Goal: Transaction & Acquisition: Purchase product/service

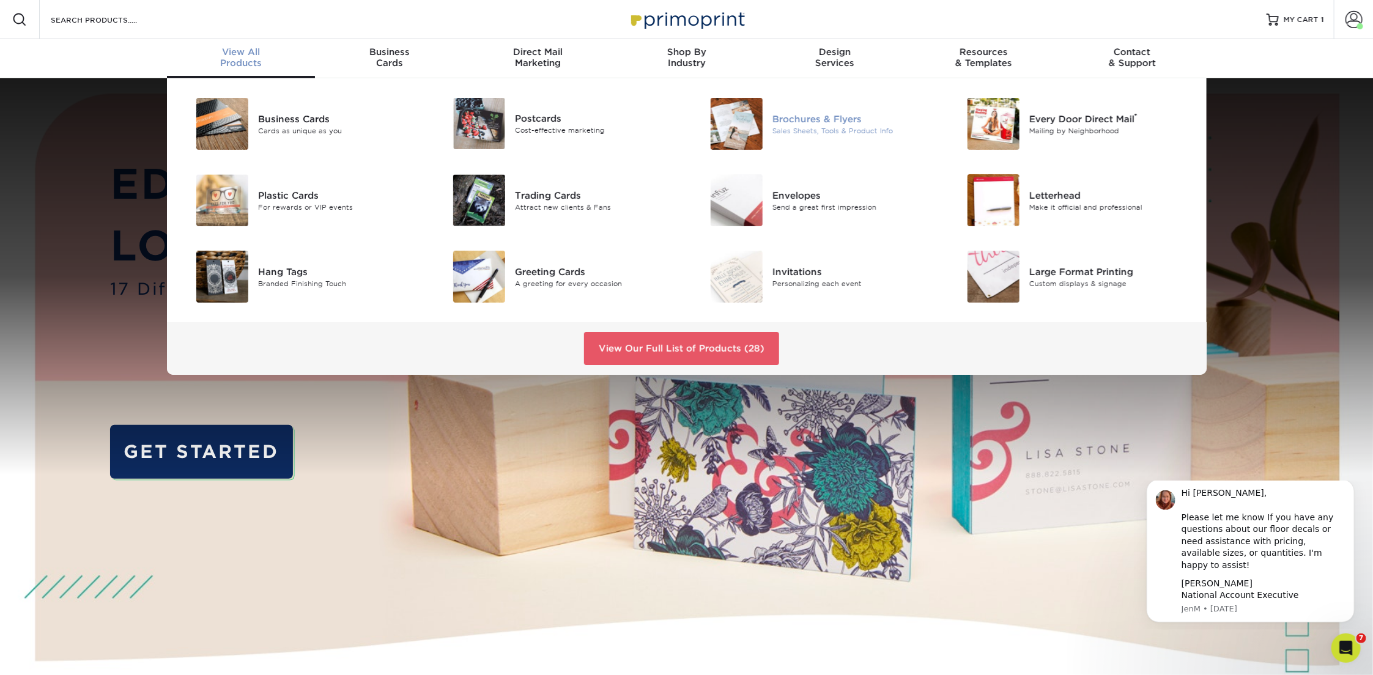
click at [817, 119] on div "Brochures & Flyers" at bounding box center [854, 118] width 162 height 13
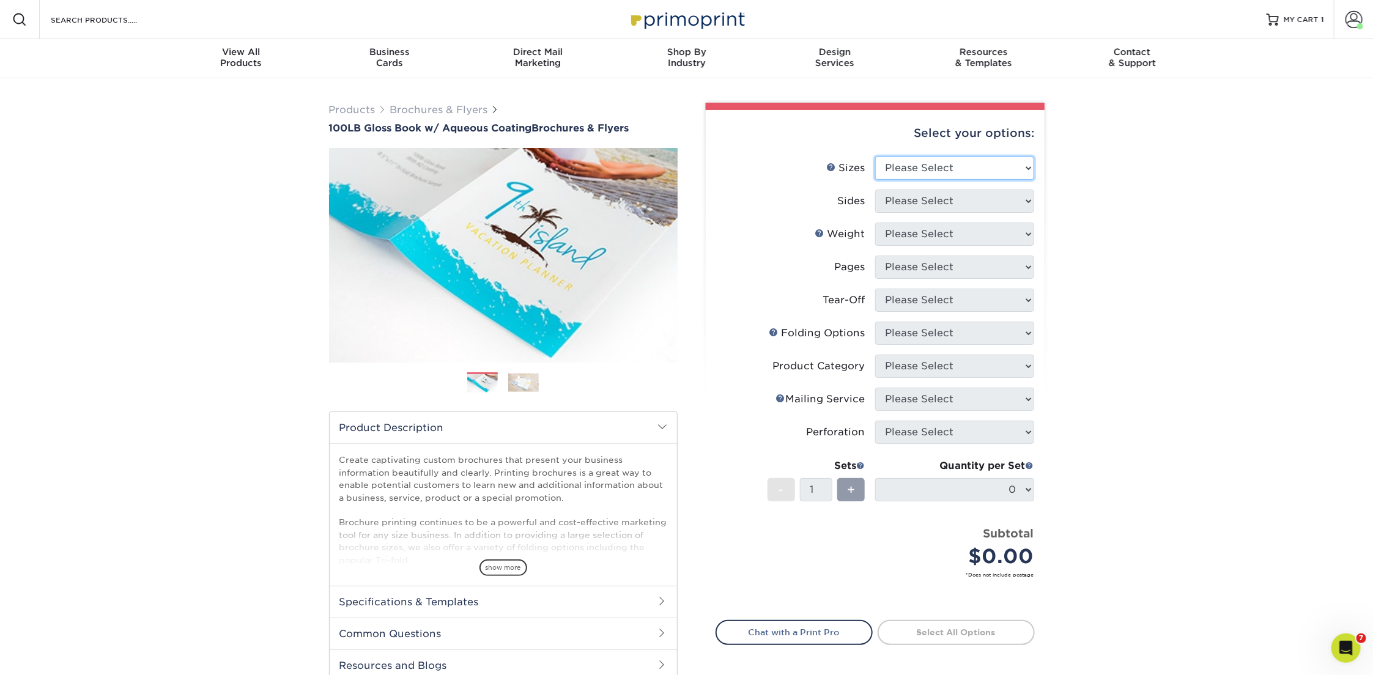
click at [961, 157] on select "Please Select 3.5" x 8.5" 3.5" x 11" 3.67" x 8.5" 4" x 6" 4" x 8.5" 4" x 9" 4" …" at bounding box center [954, 168] width 159 height 23
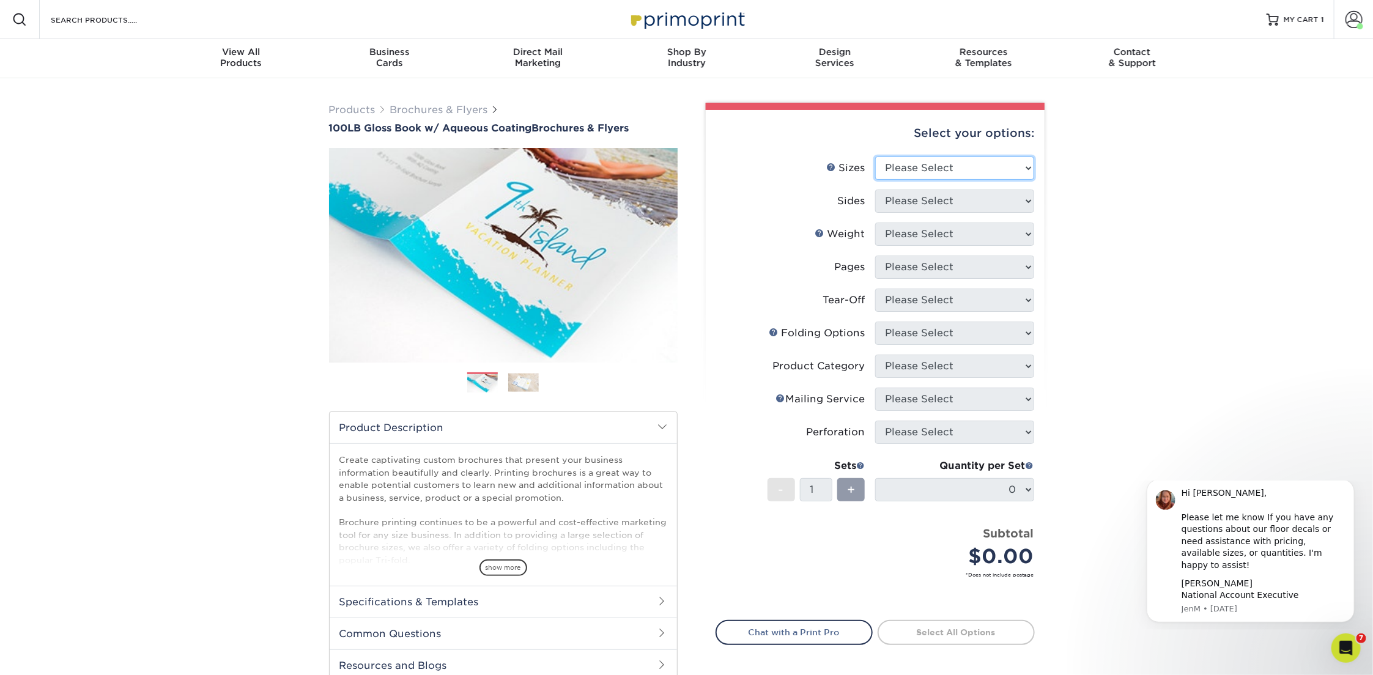
select select "8.50x11.00"
click at [875, 157] on select "Please Select 3.5" x 8.5" 3.5" x 11" 3.67" x 8.5" 4" x 6" 4" x 8.5" 4" x 9" 4" …" at bounding box center [954, 168] width 159 height 23
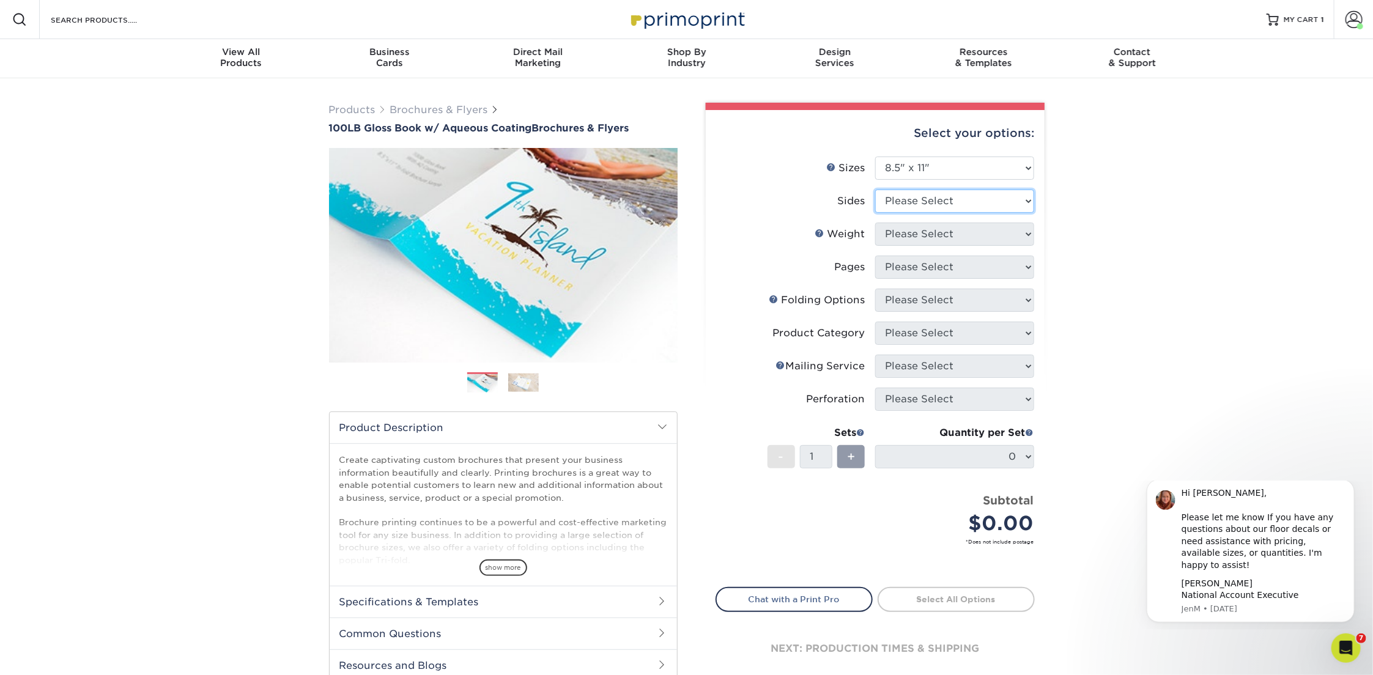
click at [948, 206] on select "Please Select Print Both Sides Print Front Only" at bounding box center [954, 201] width 159 height 23
select select "13abbda7-1d64-4f25-8bb2-c179b224825d"
click at [875, 190] on select "Please Select Print Both Sides Print Front Only" at bounding box center [954, 201] width 159 height 23
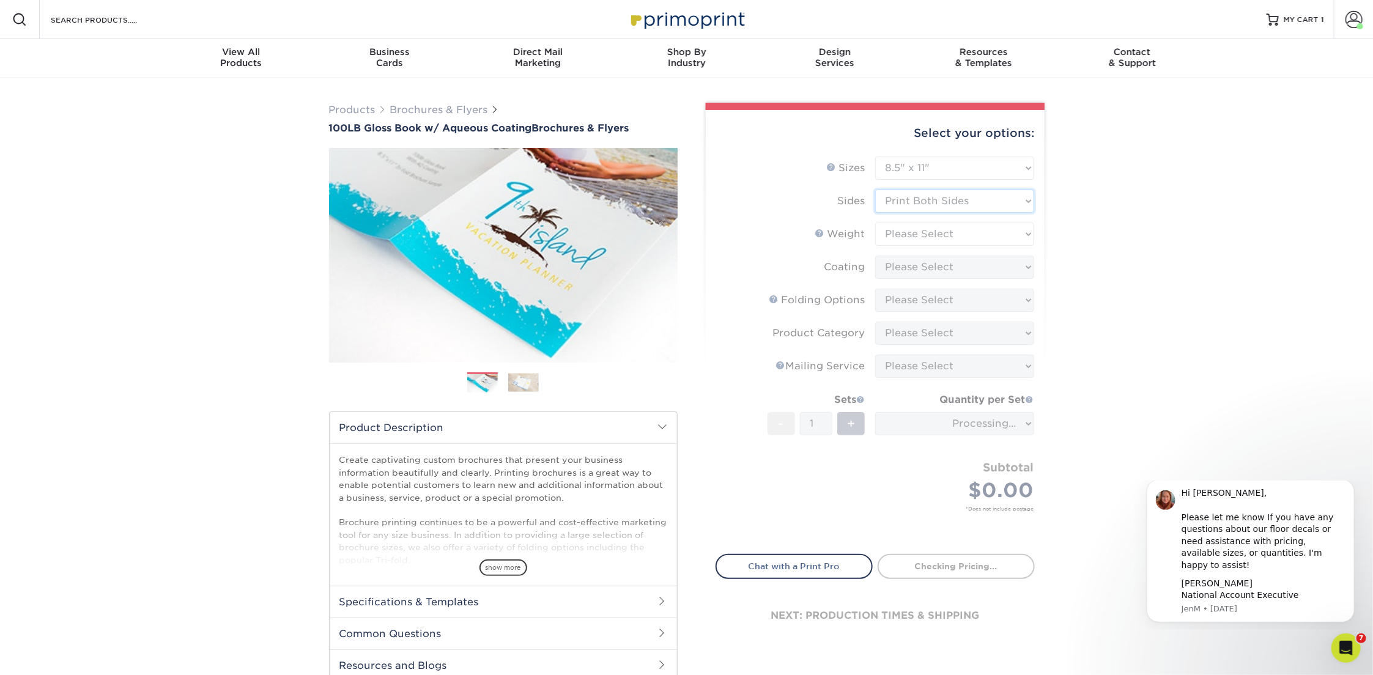
type input "4fab038b-2d4f-4a77-b769-282785b1dd06"
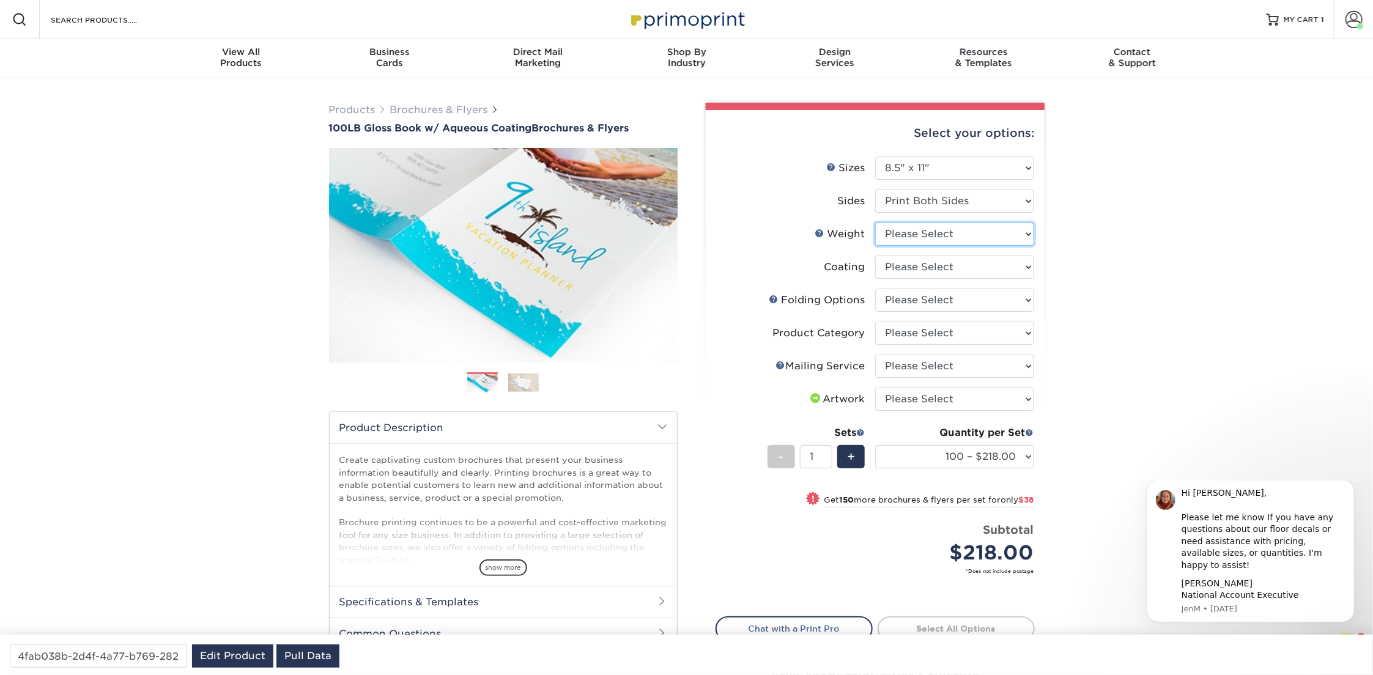
click at [931, 233] on select "Please Select 100LB" at bounding box center [954, 234] width 159 height 23
select select "100LB"
click at [875, 223] on select "Please Select 100LB" at bounding box center [954, 234] width 159 height 23
click at [921, 269] on select at bounding box center [954, 267] width 159 height 23
select select "d41dab50-ff65-4f4f-bb17-2afe4d36ae33"
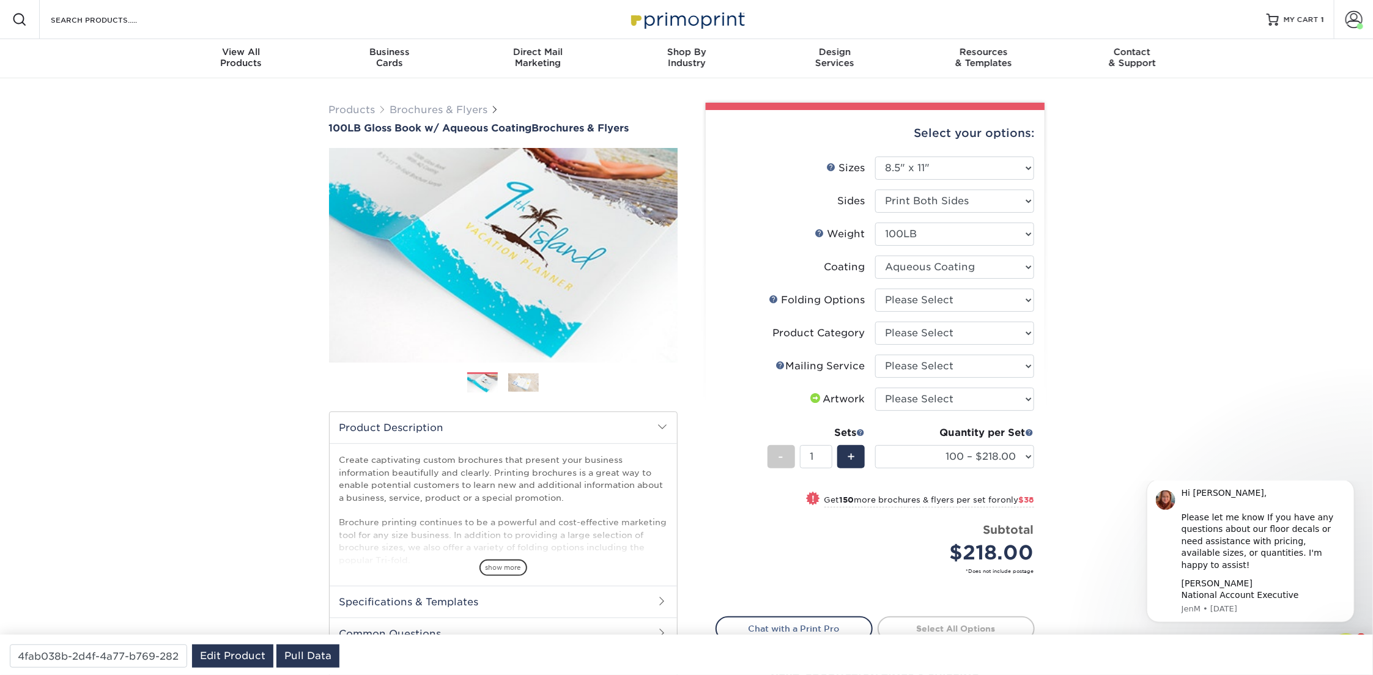
click at [875, 256] on select at bounding box center [954, 267] width 159 height 23
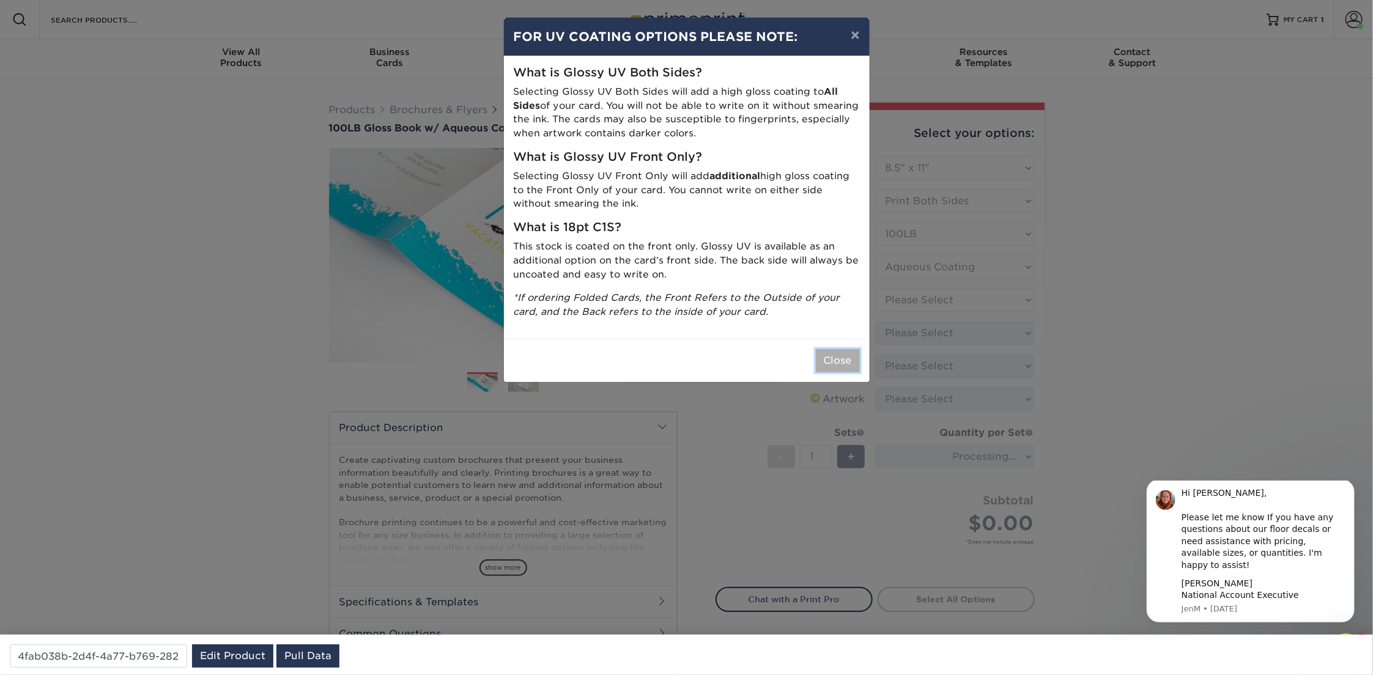
click at [834, 351] on button "Close" at bounding box center [838, 360] width 44 height 23
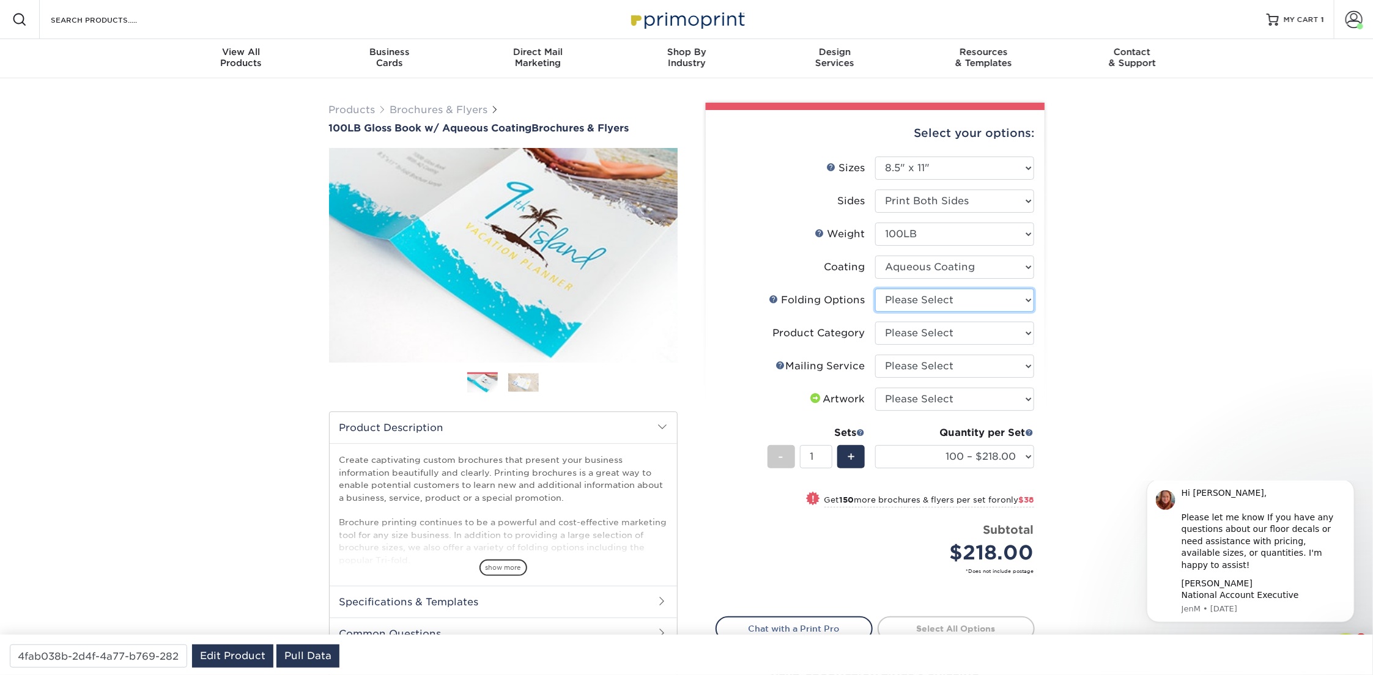
click at [1019, 307] on select "Please Select FLAT - No Folding Accordion Fold Half-Fold (Vertical) Half-Fold (…" at bounding box center [954, 300] width 159 height 23
select select "6bd2fd9e-193e-4811-88f7-94c08206d735"
click at [875, 289] on select "Please Select FLAT - No Folding Accordion Fold Half-Fold (Vertical) Half-Fold (…" at bounding box center [954, 300] width 159 height 23
click at [967, 327] on select "Please Select Flyers and Brochures" at bounding box center [954, 333] width 159 height 23
select select "1a668080-6b7c-4174-b399-2c3833b27ef4"
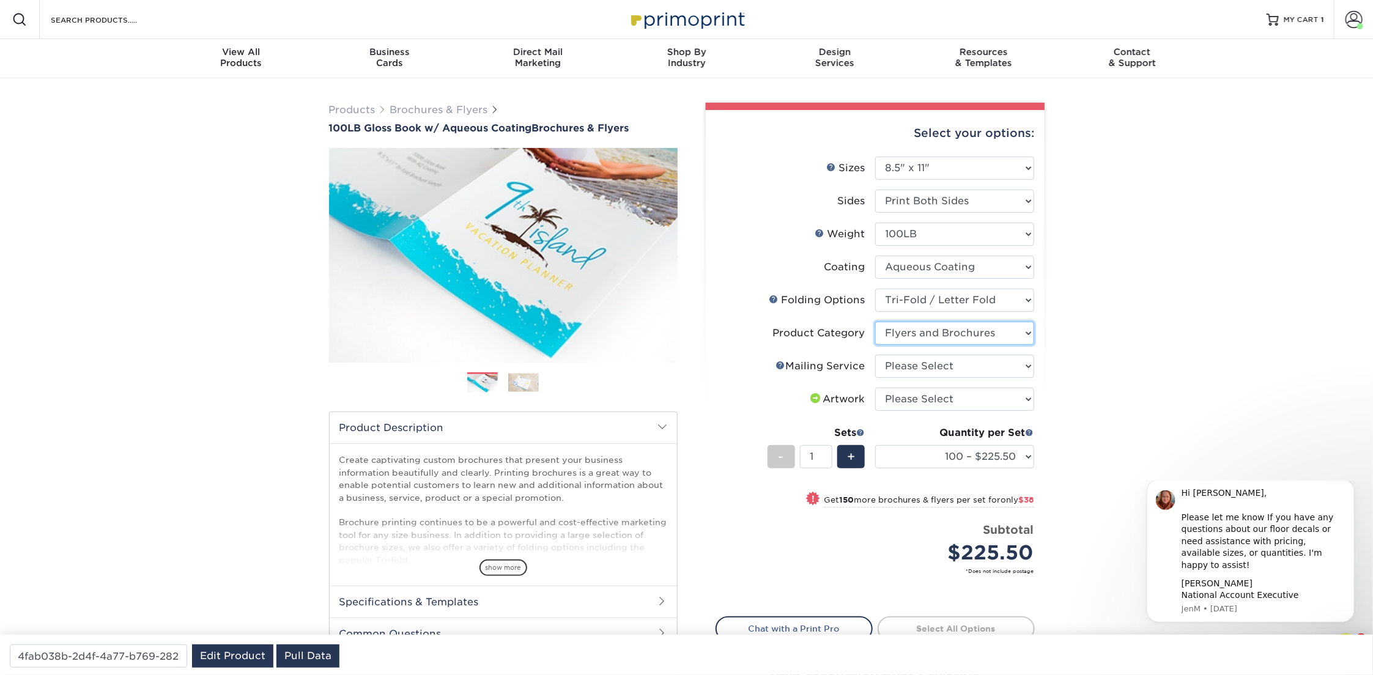
click at [875, 322] on select "Please Select Flyers and Brochures" at bounding box center [954, 333] width 159 height 23
click at [953, 362] on select "Please Select No Direct Mailing Service No, I will mail/stamp/imprint Direct Ma…" at bounding box center [954, 366] width 159 height 23
select select "3e5e9bdd-d78a-4c28-a41d-fe1407925ca6"
click at [875, 355] on select "Please Select No Direct Mailing Service No, I will mail/stamp/imprint Direct Ma…" at bounding box center [954, 366] width 159 height 23
click at [999, 398] on select "Please Select I will upload files I need a design - $175" at bounding box center [954, 399] width 159 height 23
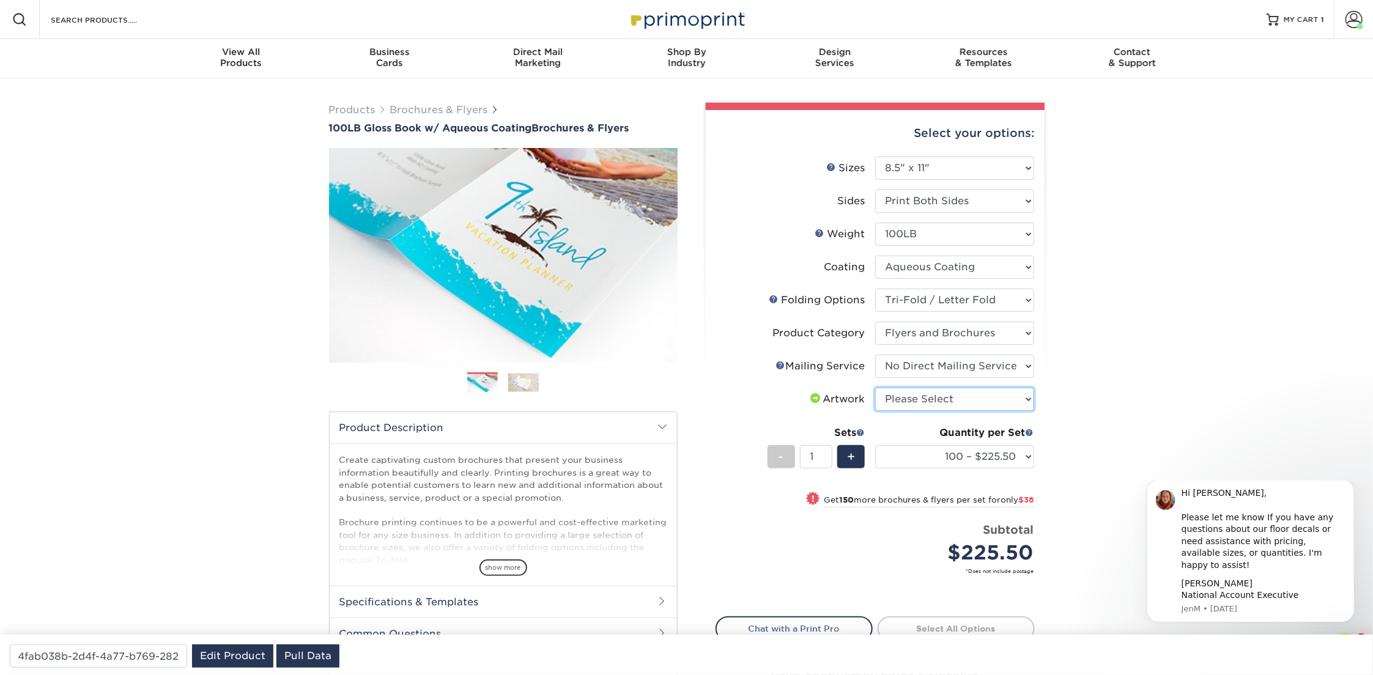
select select "upload"
click at [875, 388] on select "Please Select I will upload files I need a design - $175" at bounding box center [954, 399] width 159 height 23
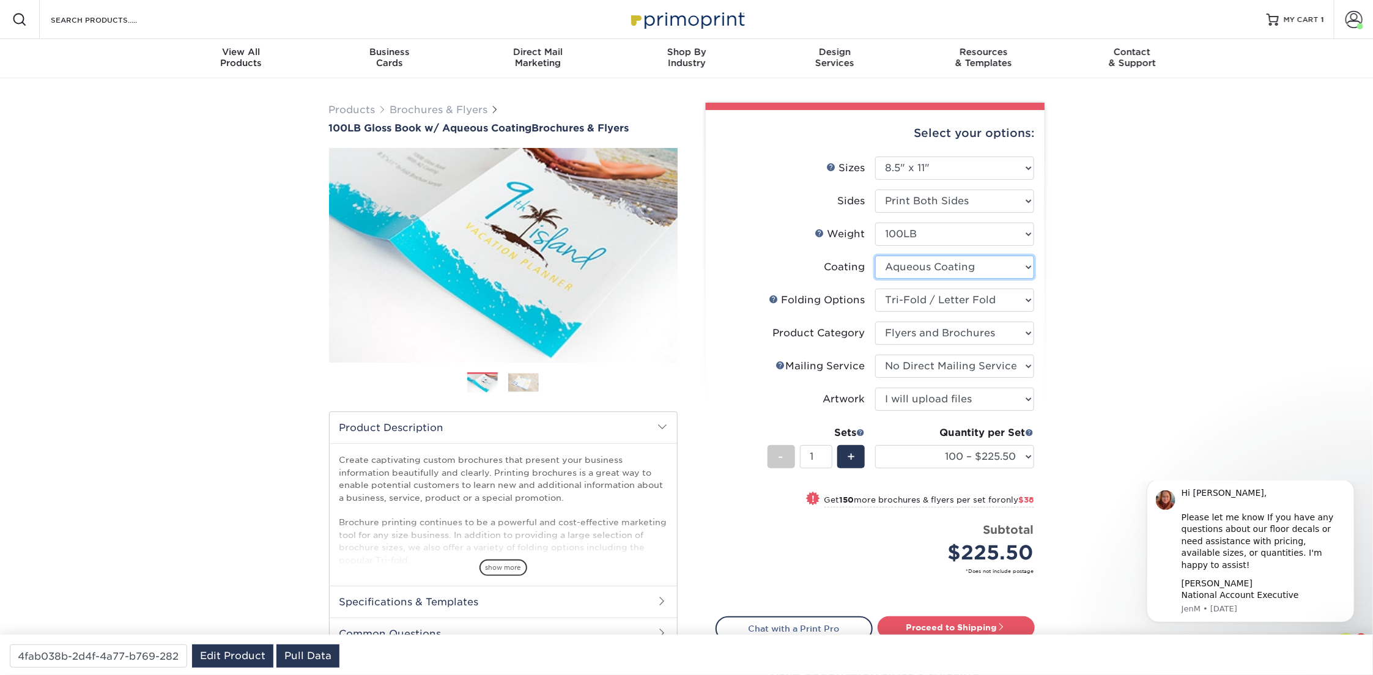
click at [1007, 263] on select at bounding box center [954, 267] width 159 height 23
click at [875, 256] on select at bounding box center [954, 267] width 159 height 23
click at [1007, 263] on select at bounding box center [954, 267] width 159 height 23
click at [875, 256] on select at bounding box center [954, 267] width 159 height 23
click at [1003, 270] on select at bounding box center [954, 267] width 159 height 23
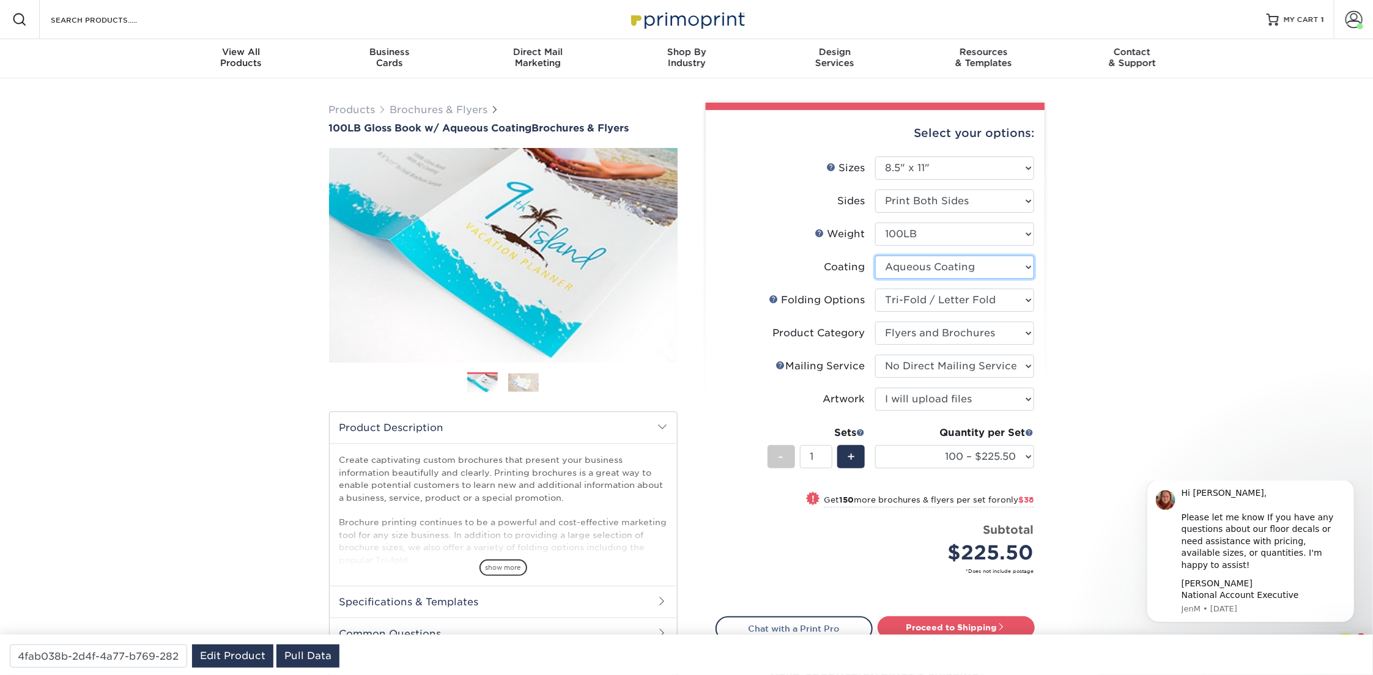
click at [875, 256] on select at bounding box center [954, 267] width 159 height 23
